Goal: Information Seeking & Learning: Learn about a topic

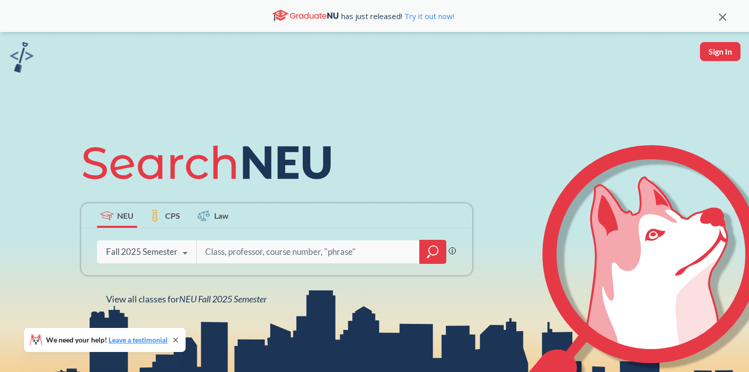
click at [222, 257] on input "search" at bounding box center [308, 251] width 208 height 21
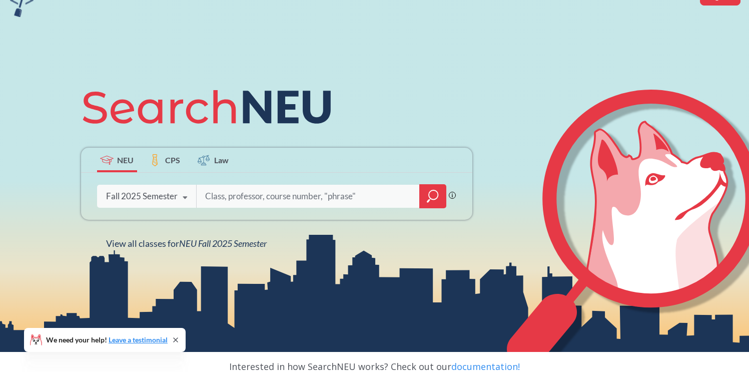
scroll to position [62, 0]
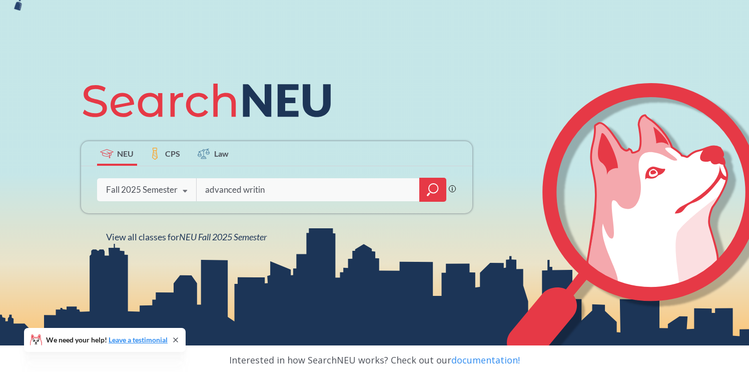
type input "advanced writing"
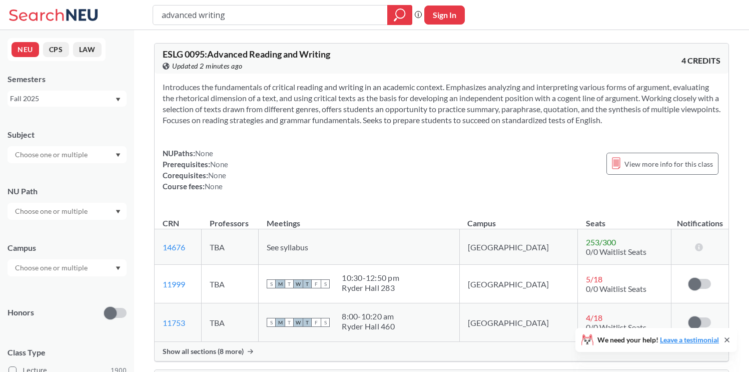
click at [83, 150] on input "text" at bounding box center [52, 155] width 84 height 12
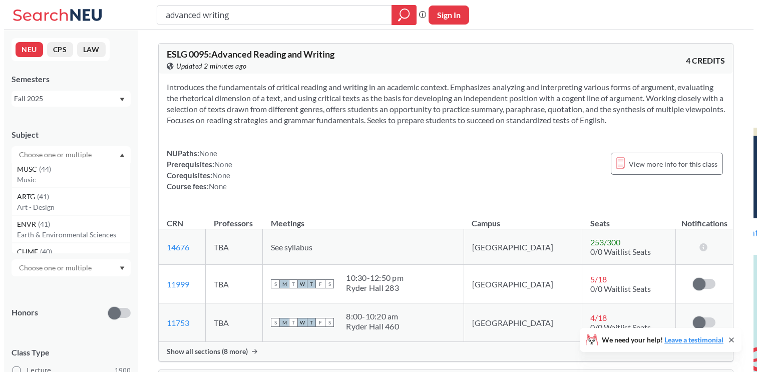
scroll to position [490, 0]
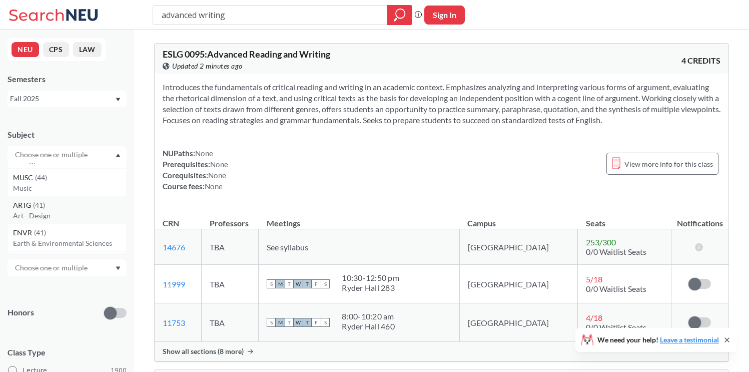
click at [88, 208] on div "ARTG ( 41 )" at bounding box center [69, 205] width 113 height 11
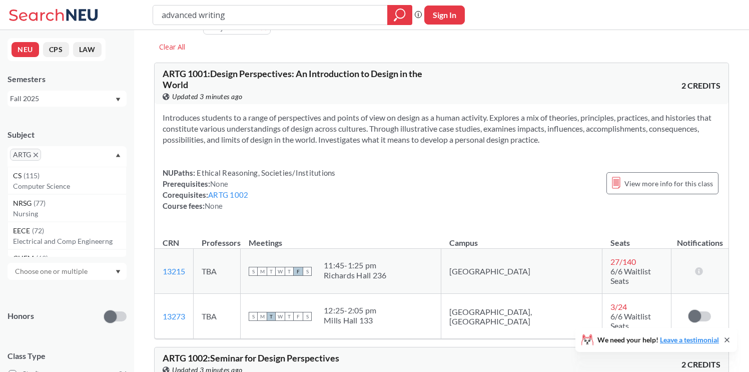
scroll to position [13, 0]
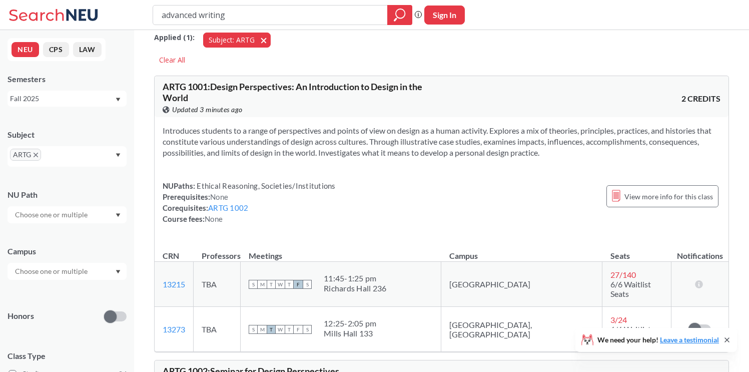
click at [260, 40] on button "Subject: ARTG ARTG" at bounding box center [237, 40] width 68 height 15
